Goal: Transaction & Acquisition: Purchase product/service

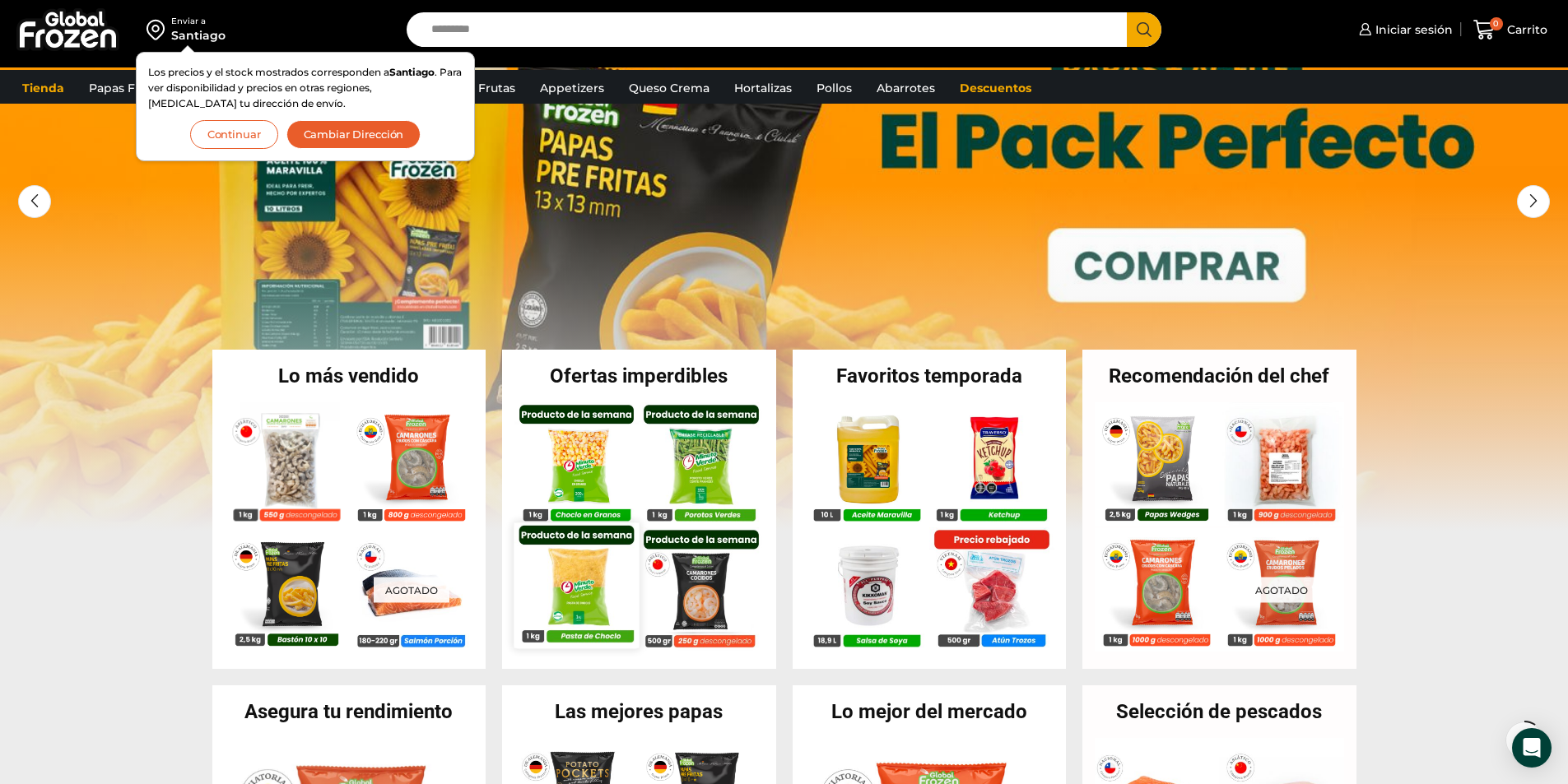
scroll to position [164, 0]
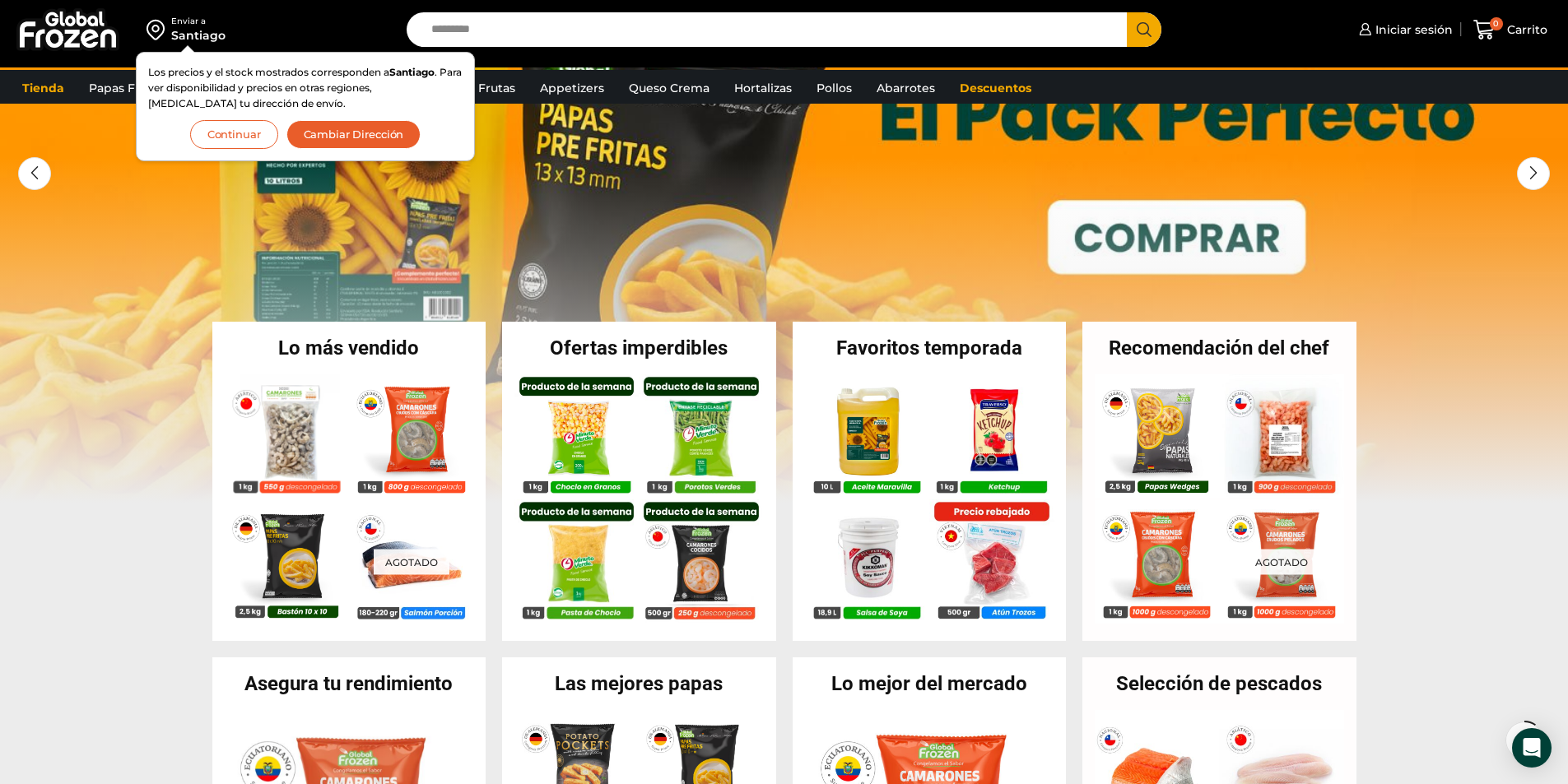
click at [223, 133] on button "Continuar" at bounding box center [234, 134] width 88 height 28
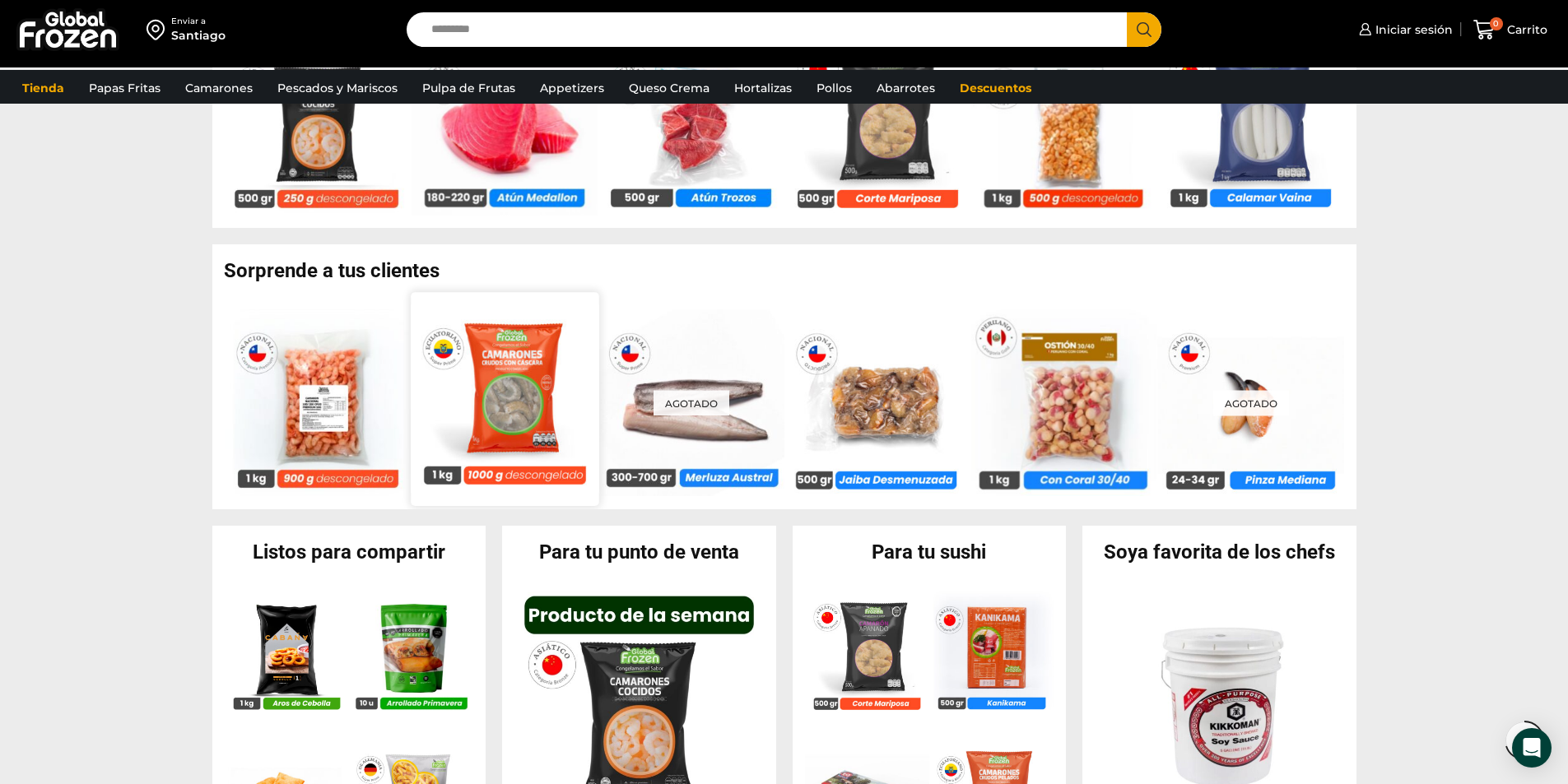
scroll to position [1235, 0]
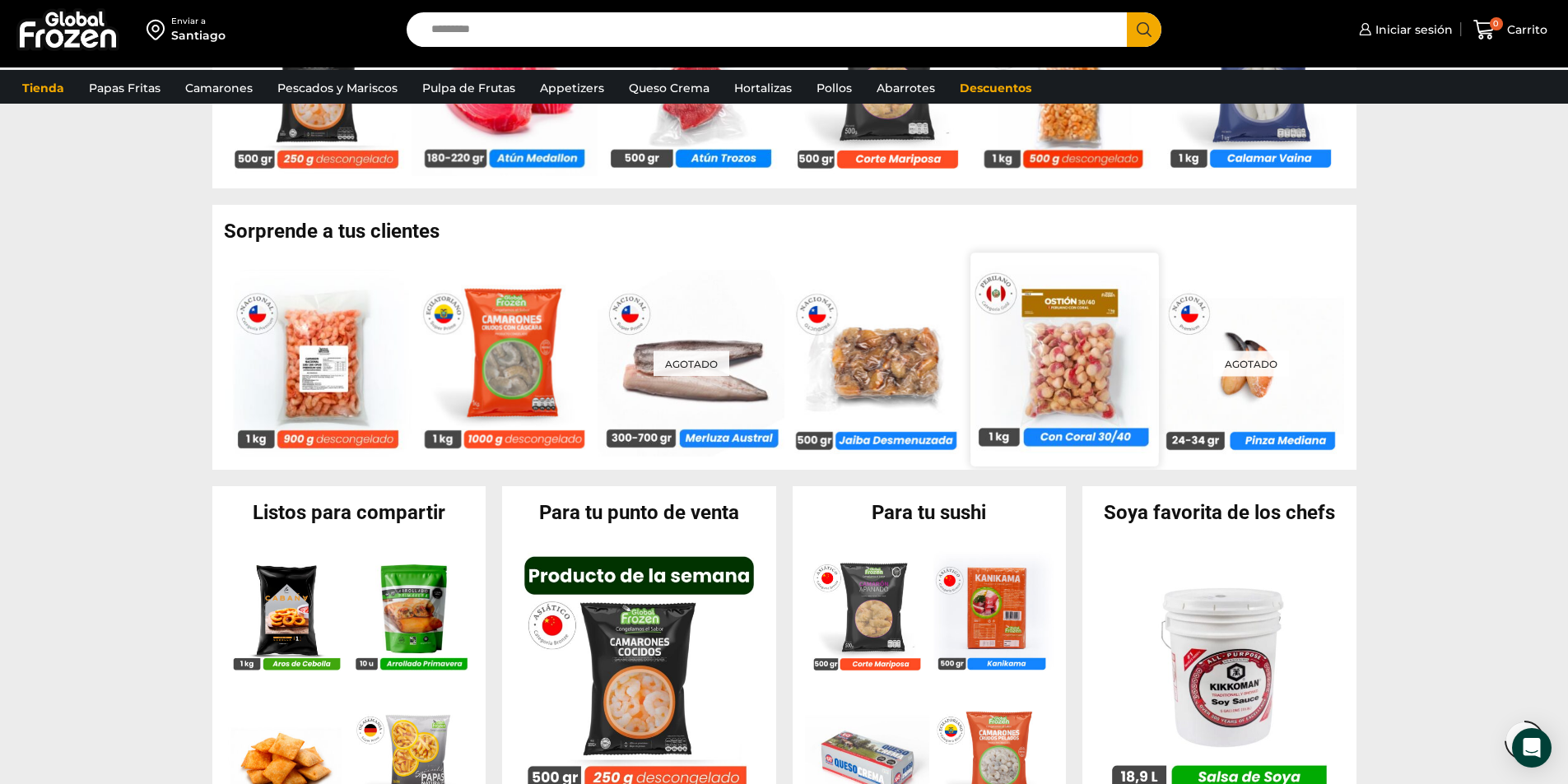
click at [1042, 362] on img at bounding box center [1064, 360] width 188 height 188
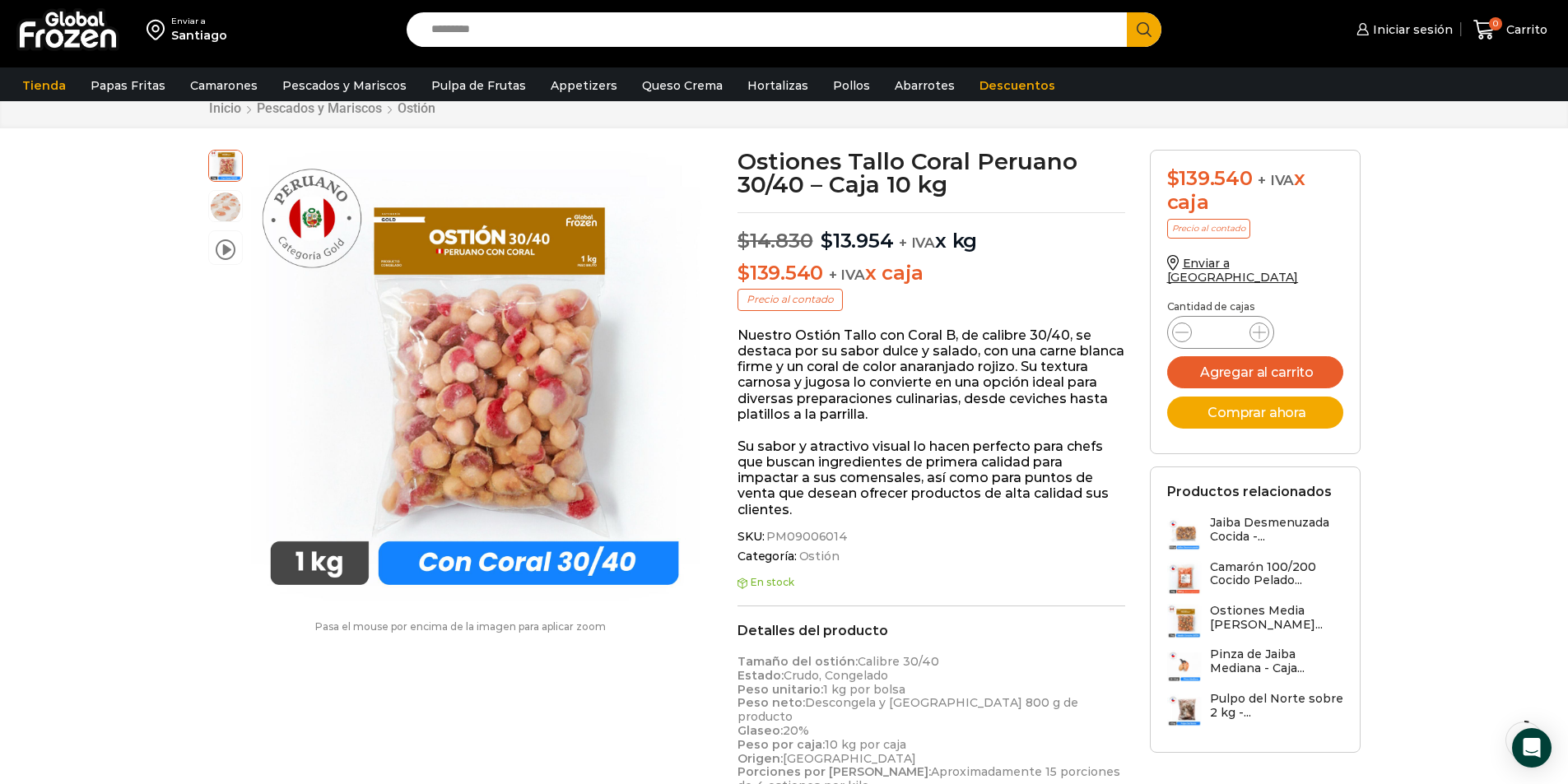
scroll to position [83, 0]
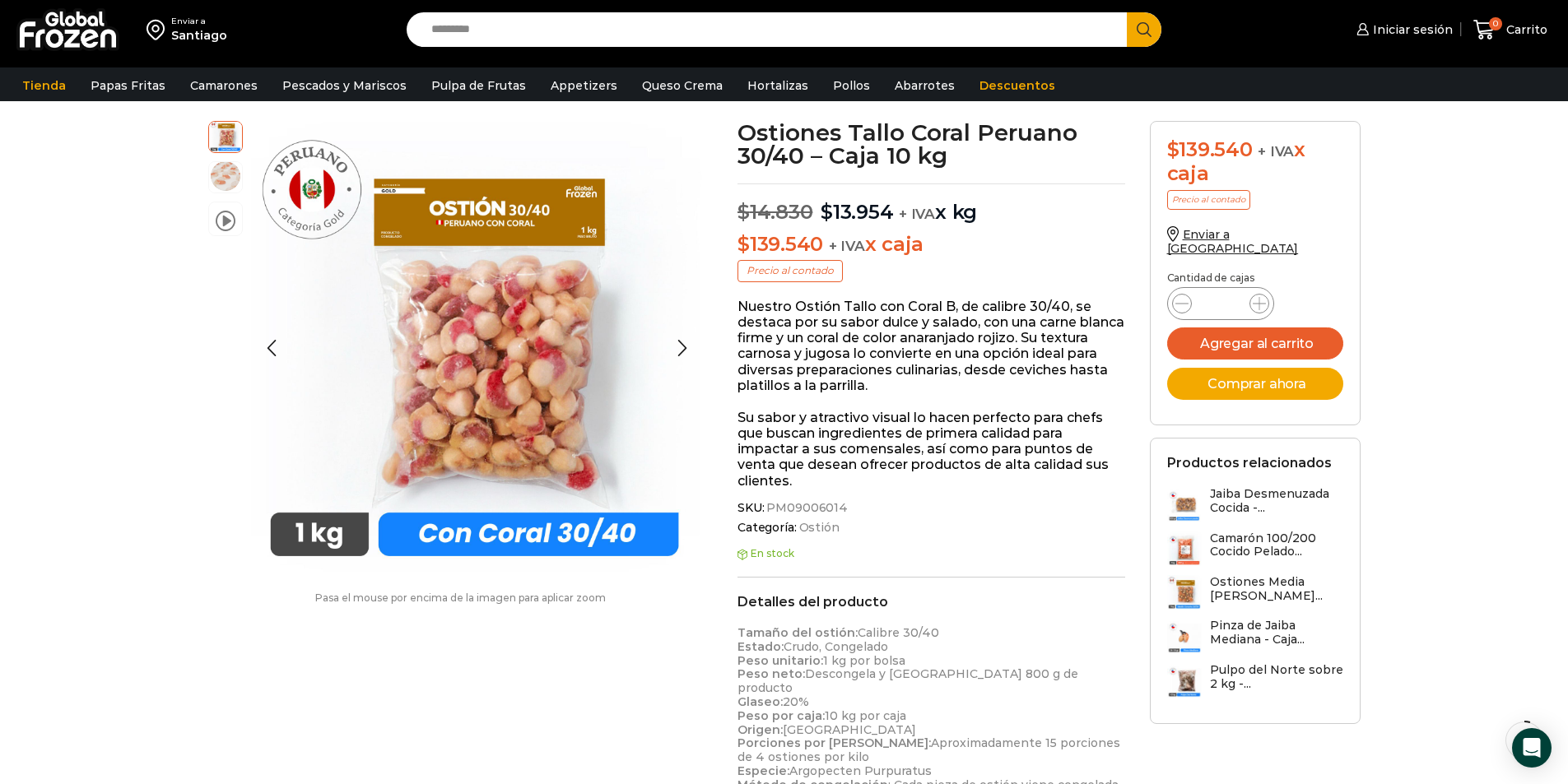
click at [221, 179] on img at bounding box center [226, 176] width 33 height 33
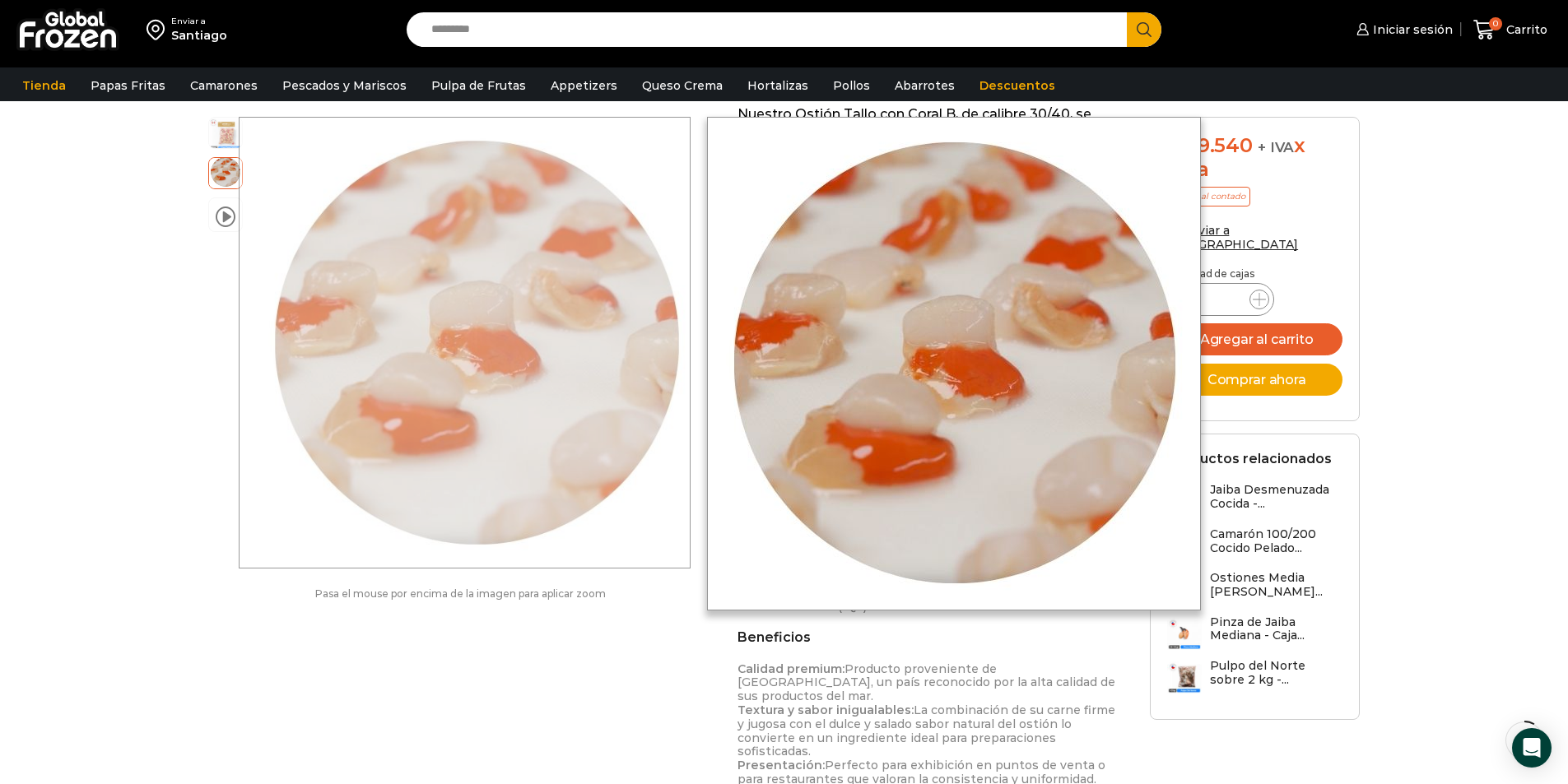
scroll to position [330, 0]
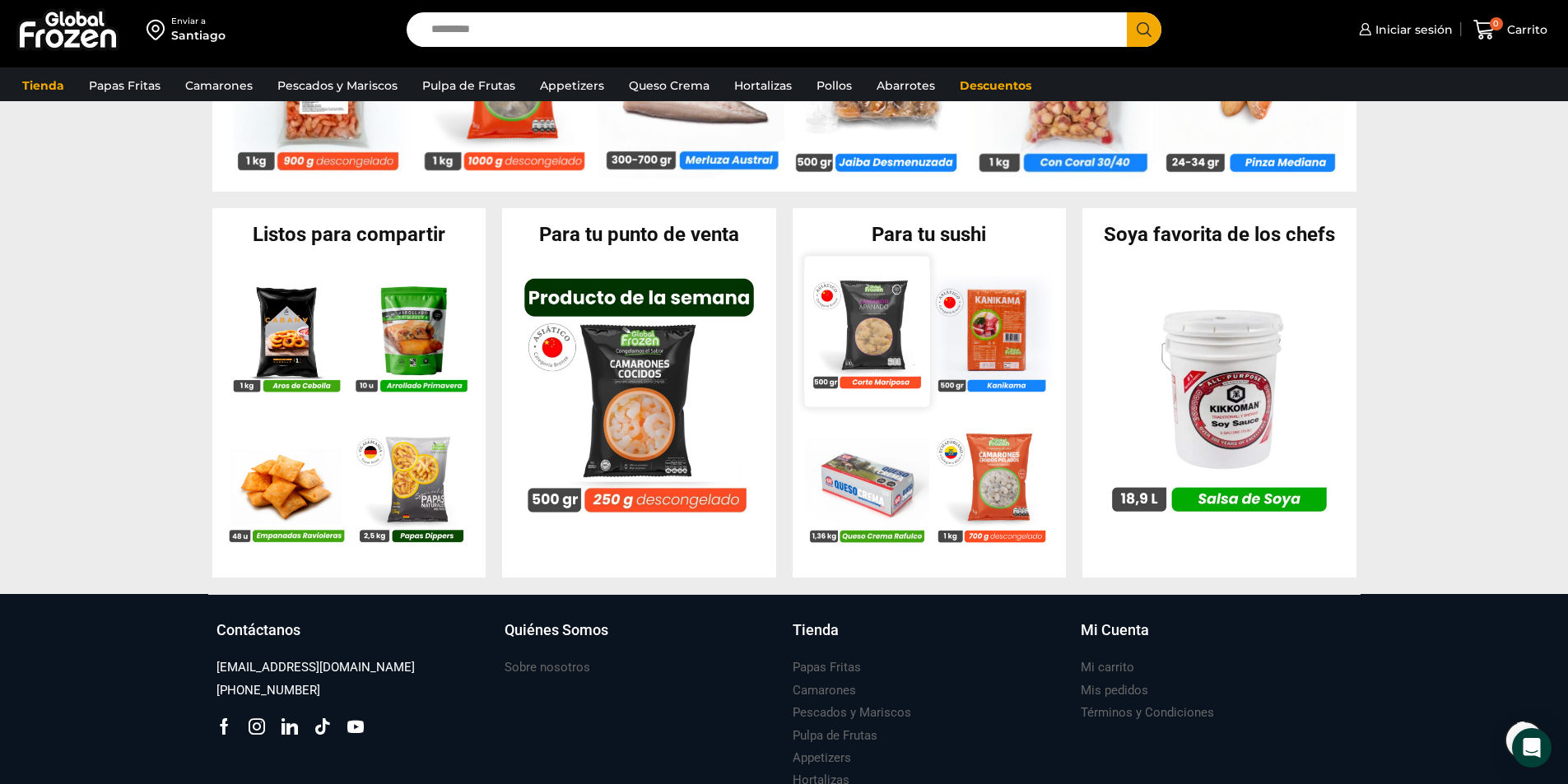
scroll to position [1563, 0]
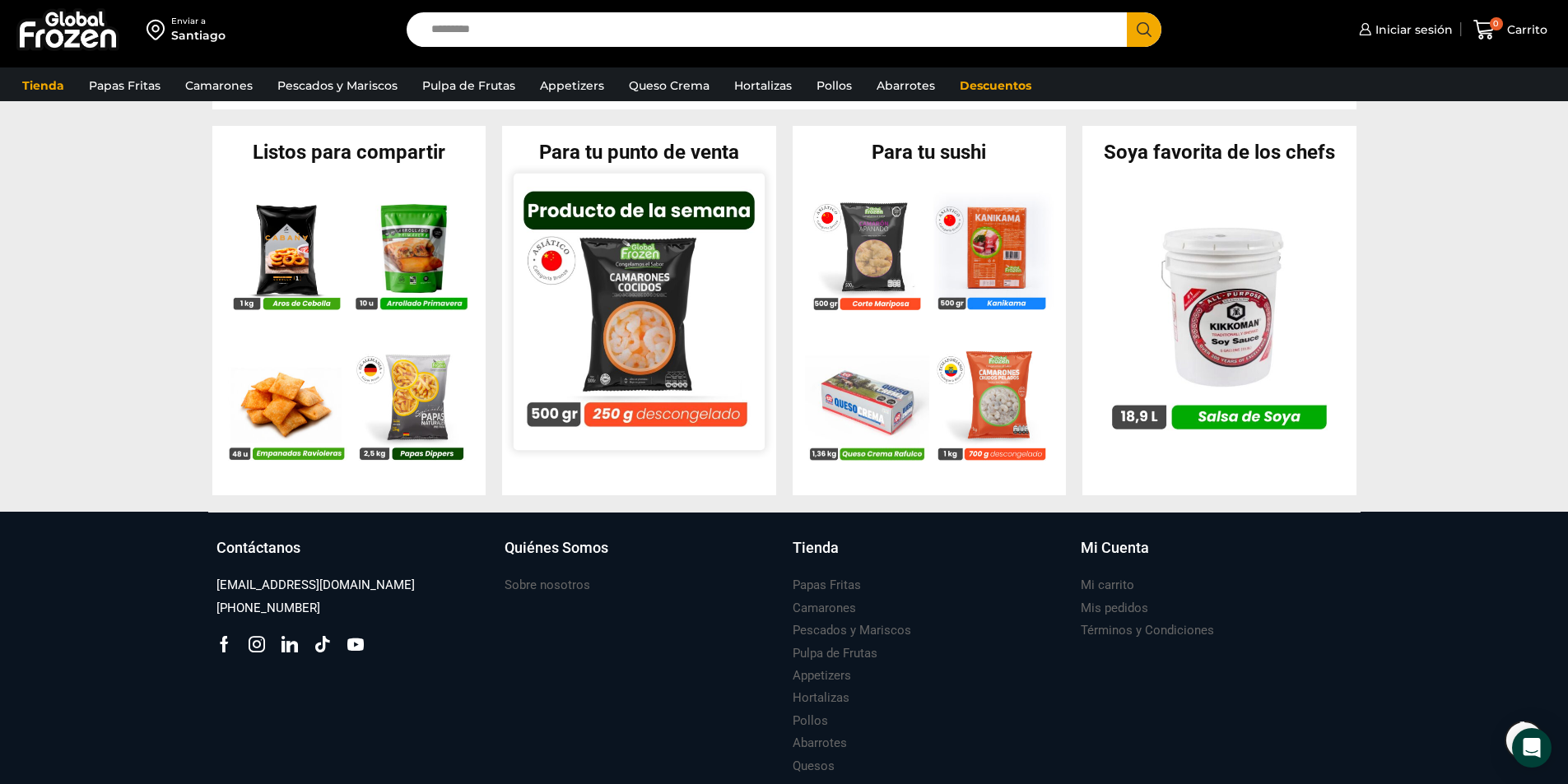
click at [625, 315] on img at bounding box center [639, 311] width 251 height 251
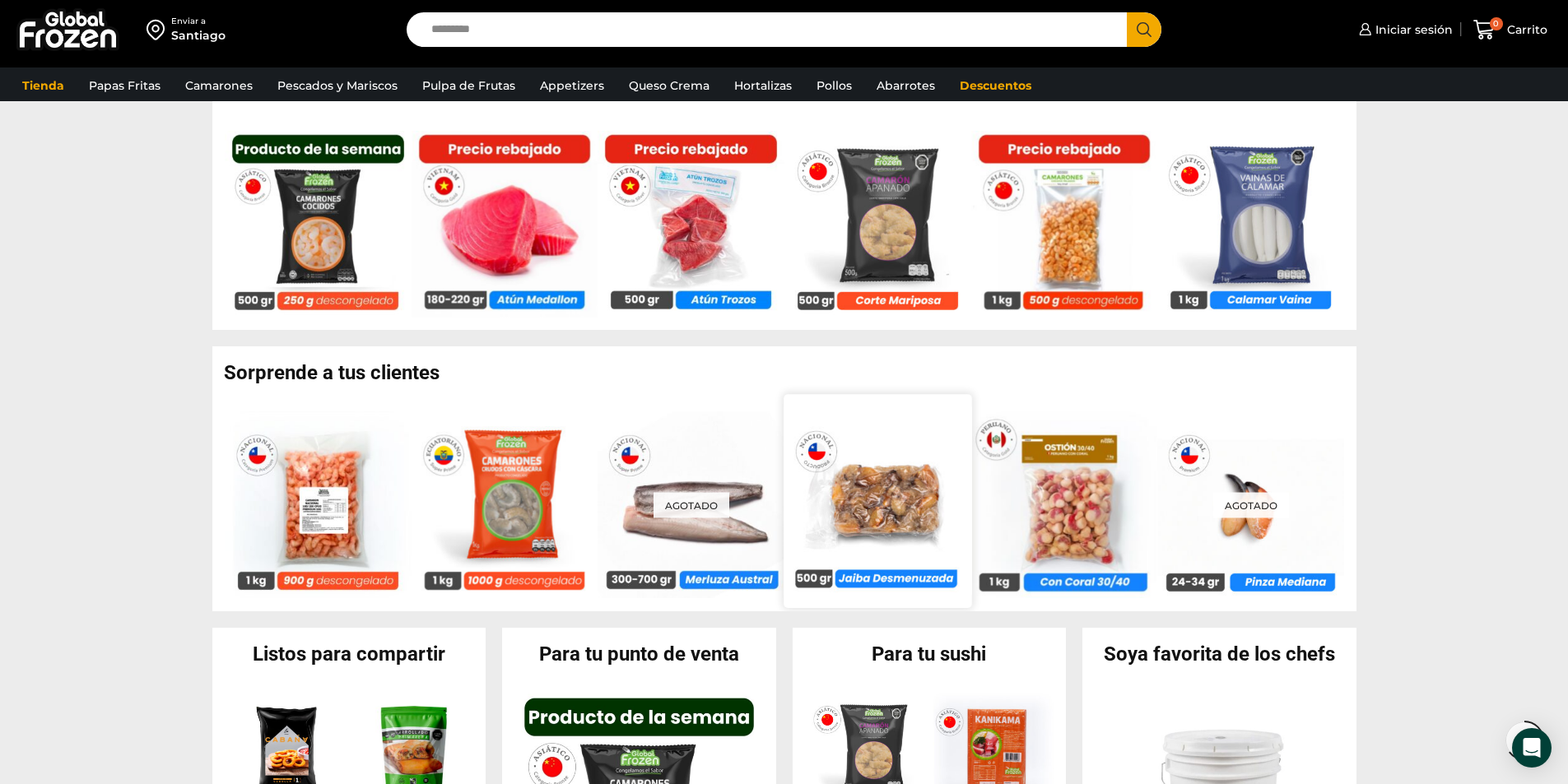
scroll to position [980, 0]
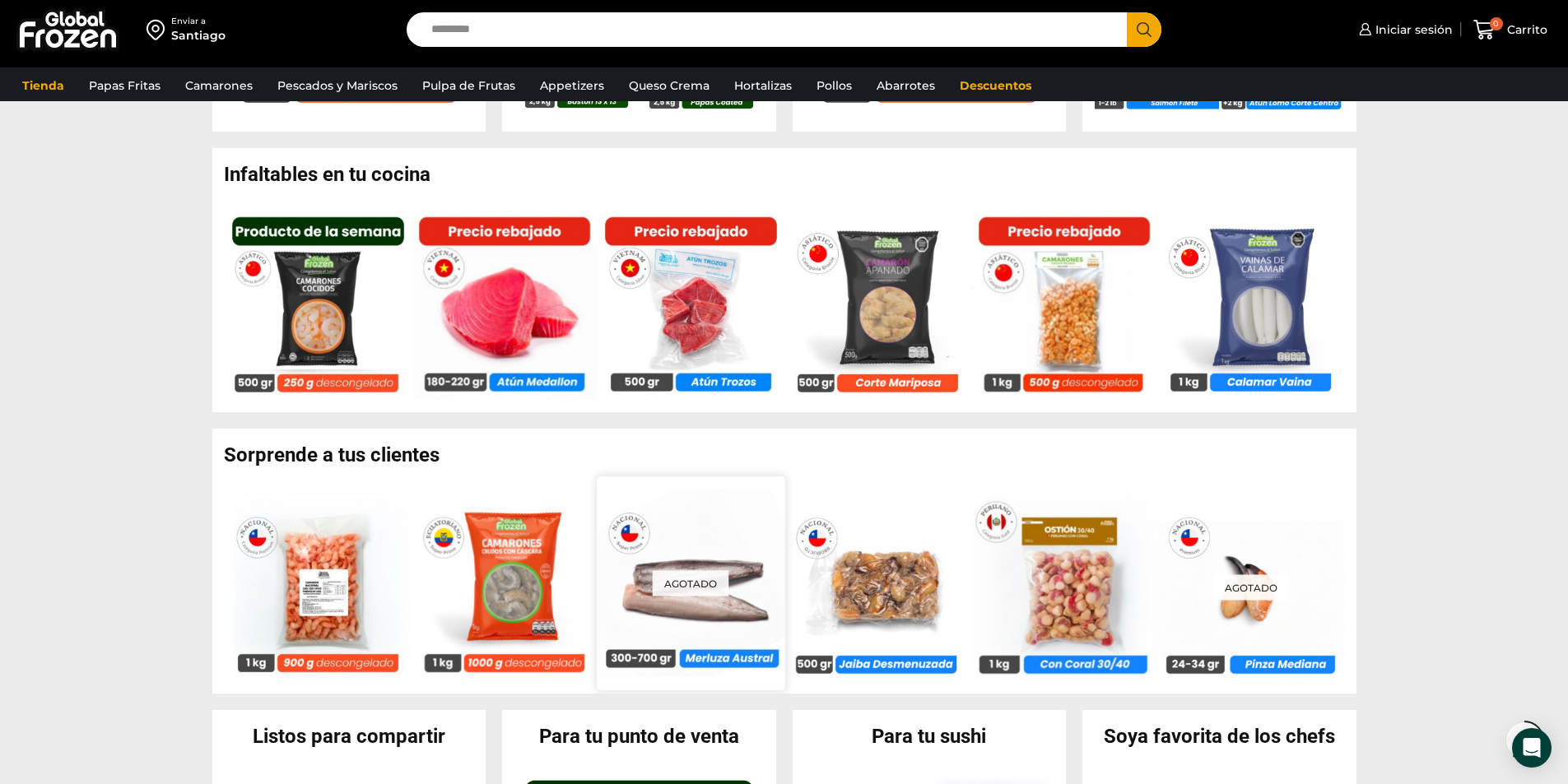
click at [678, 590] on p "Agotado" at bounding box center [691, 584] width 76 height 25
click at [614, 533] on div "Agotado" at bounding box center [691, 584] width 188 height 189
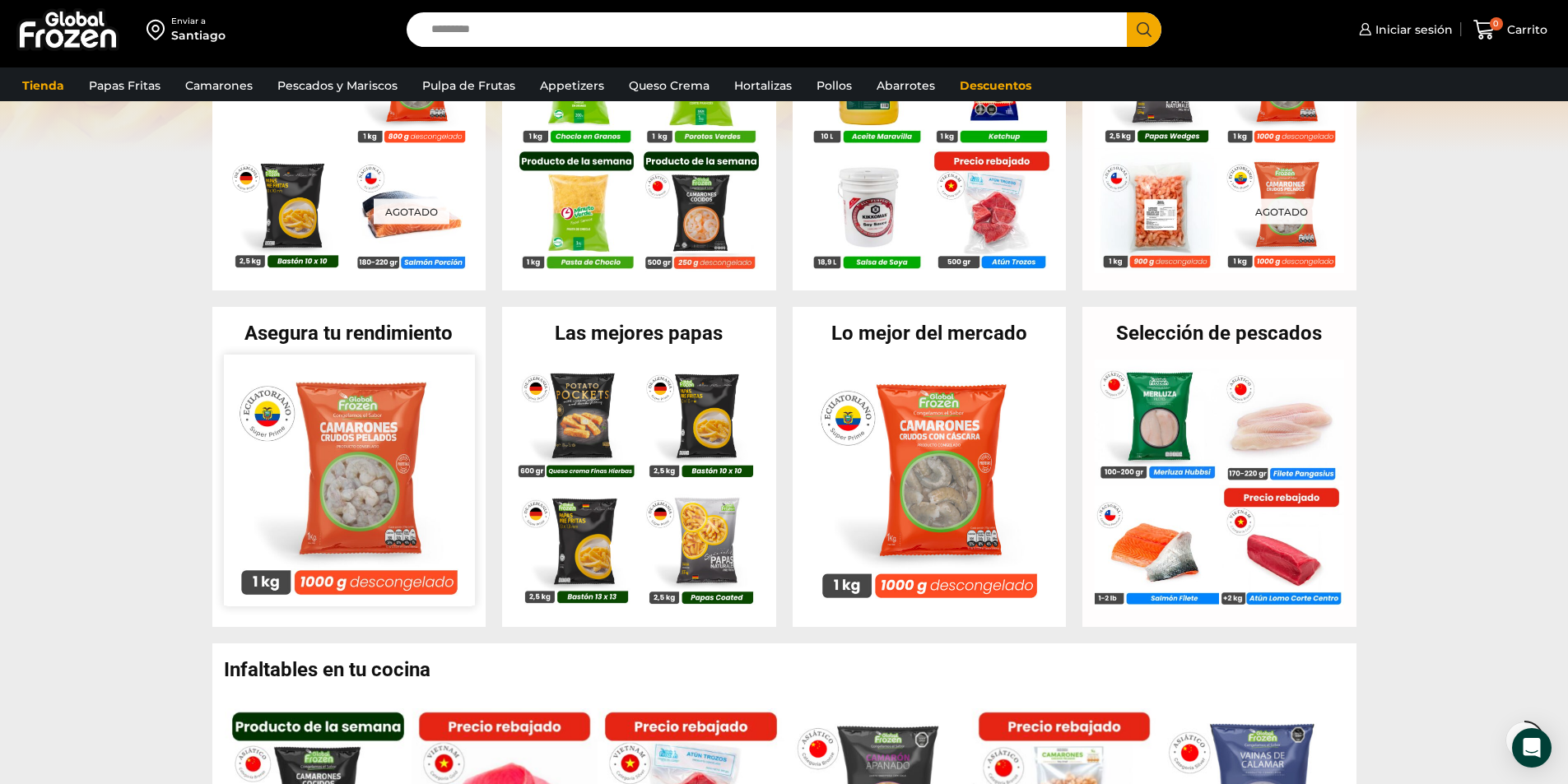
scroll to position [486, 0]
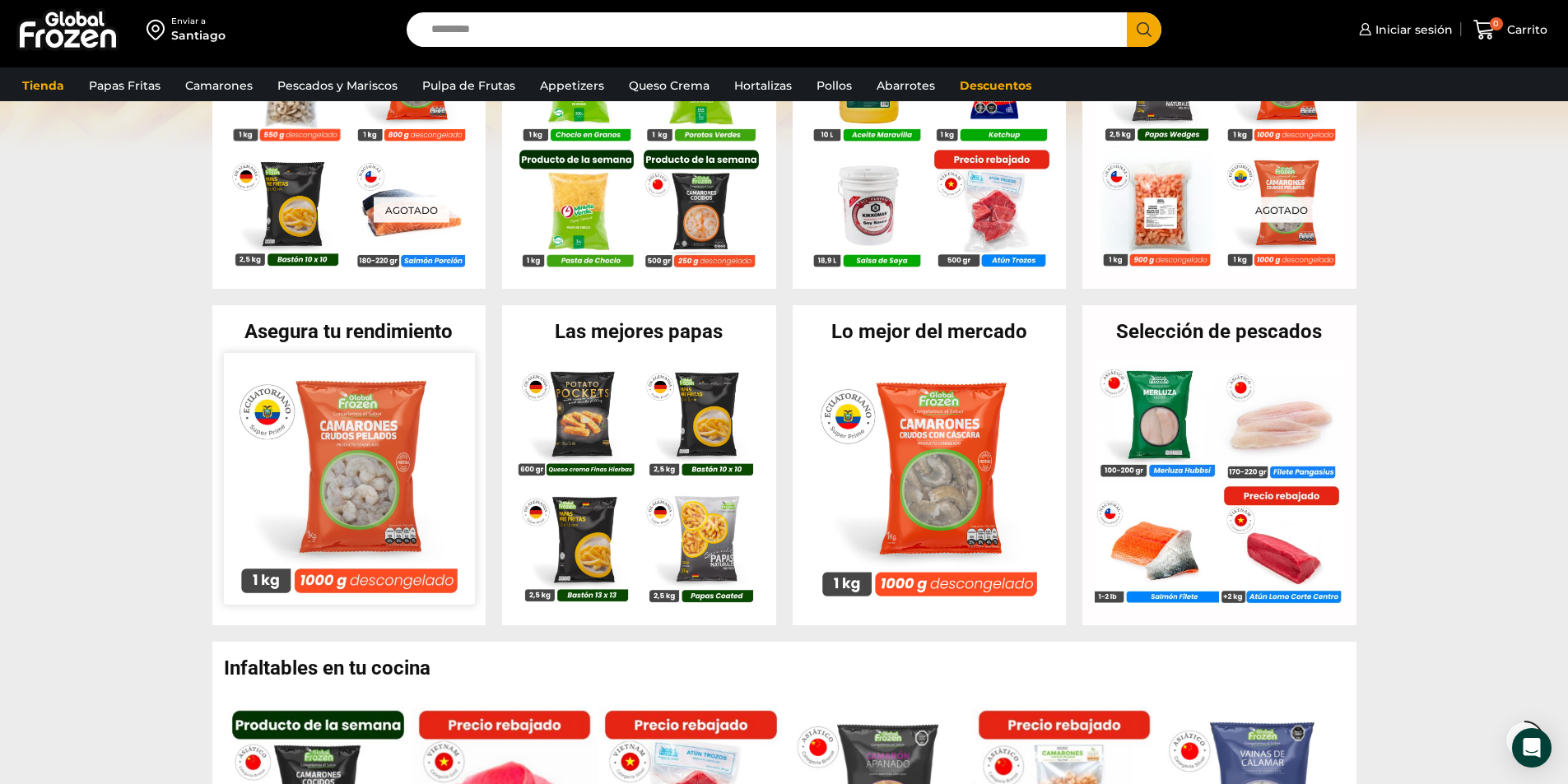
click at [336, 475] on img at bounding box center [348, 478] width 251 height 251
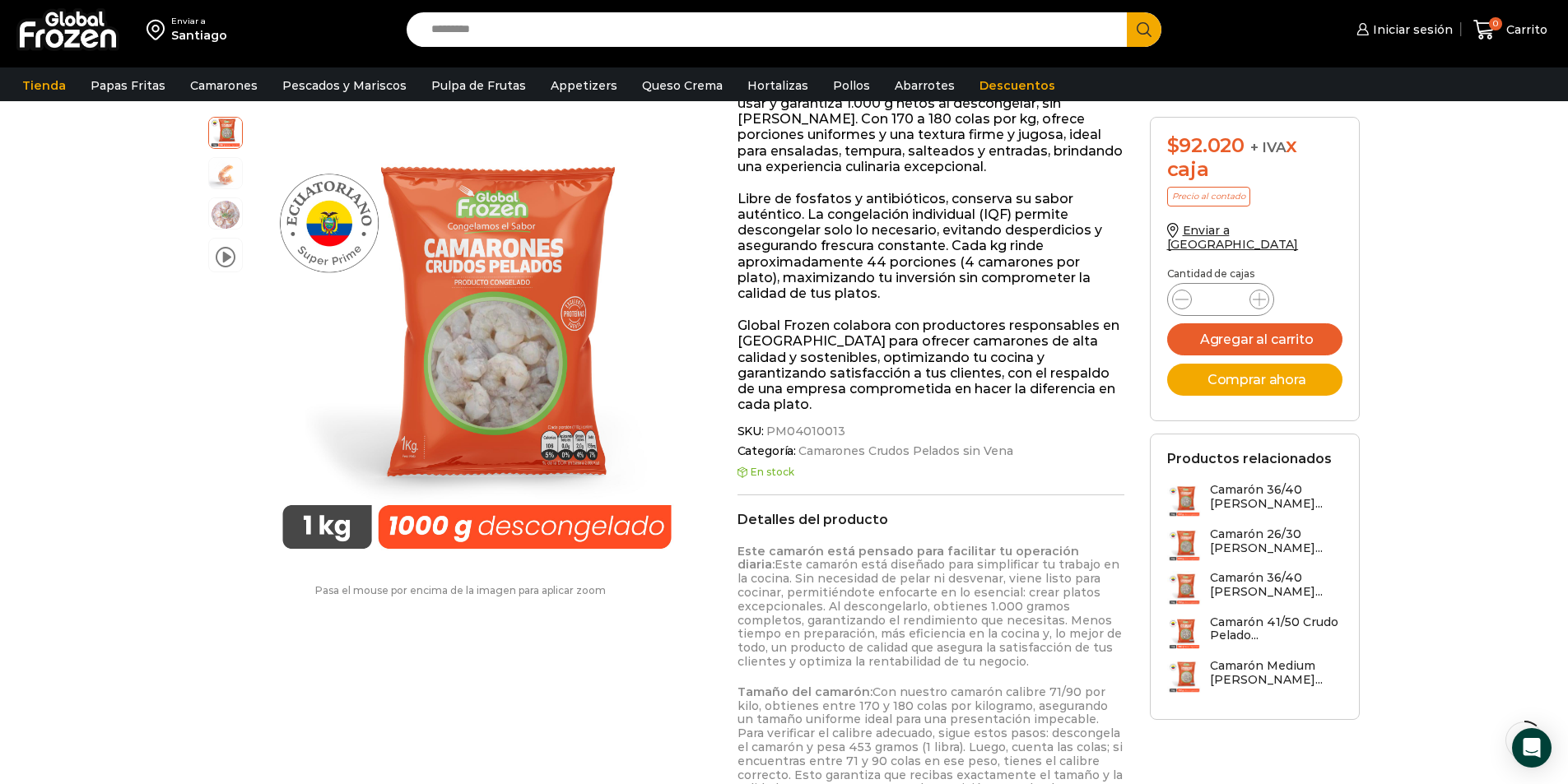
scroll to position [330, 0]
